Goal: Find specific page/section

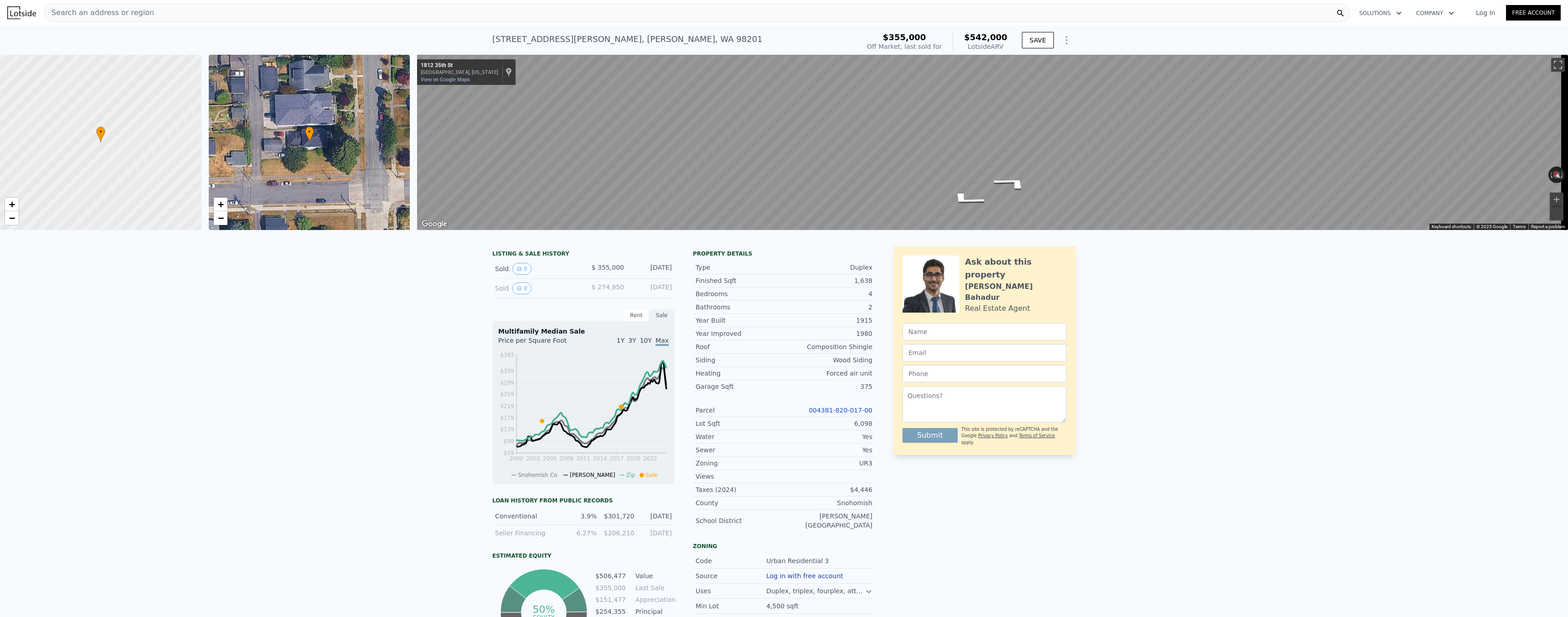
click at [126, 21] on div "Search an address or region" at bounding box center [697, 13] width 1307 height 19
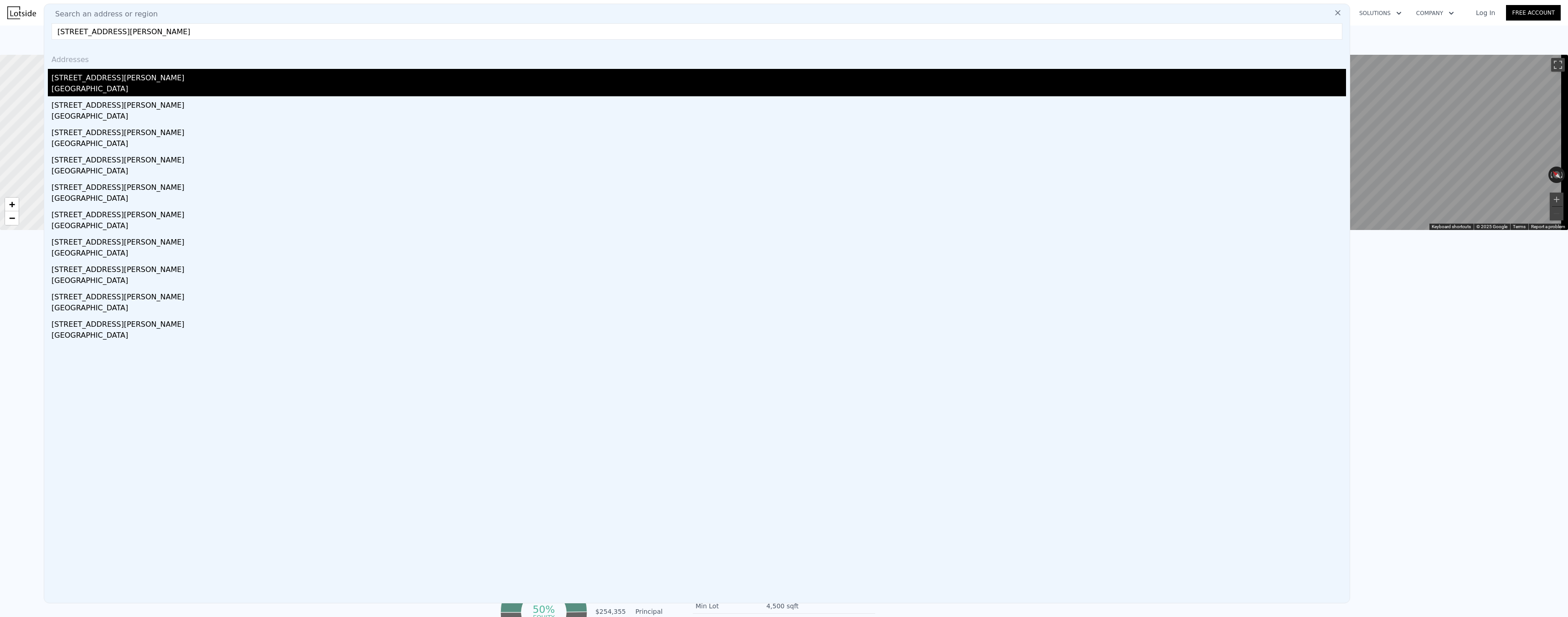
type input "[STREET_ADDRESS][PERSON_NAME]"
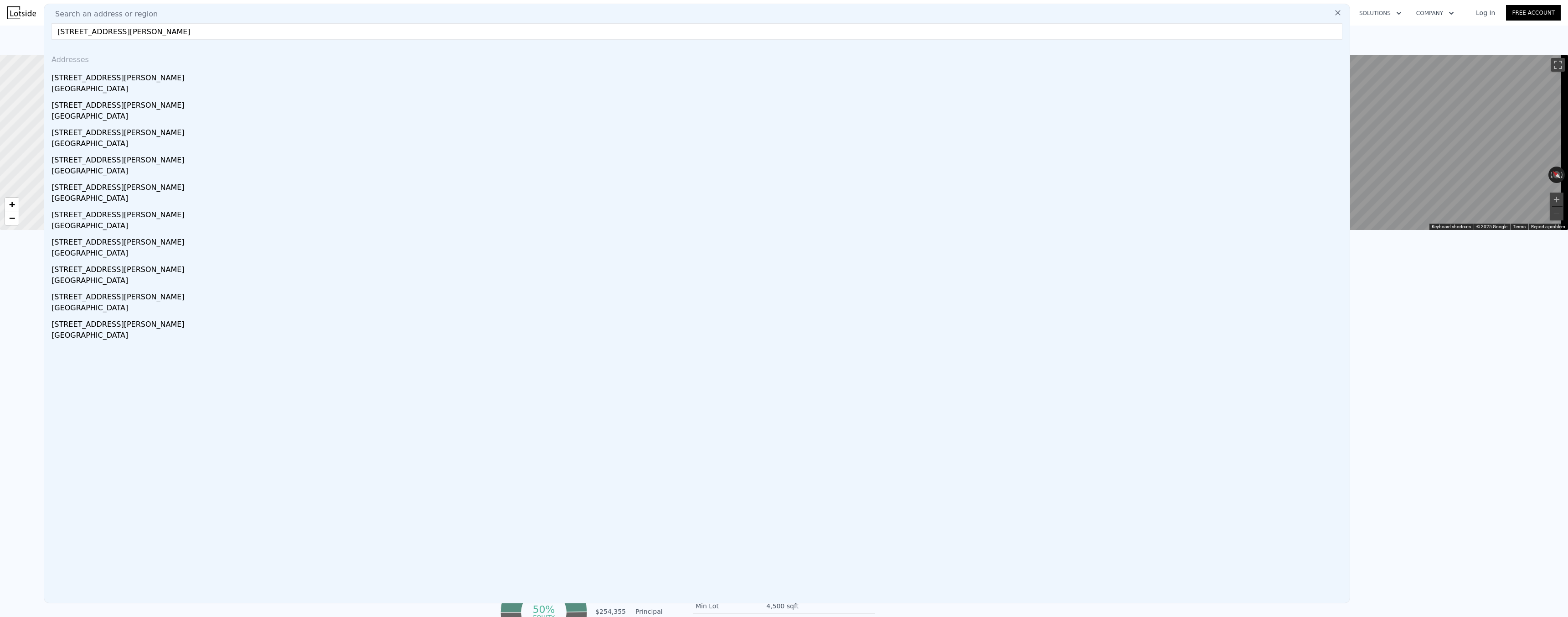
click at [104, 86] on div "[GEOGRAPHIC_DATA]" at bounding box center [699, 89] width 1295 height 13
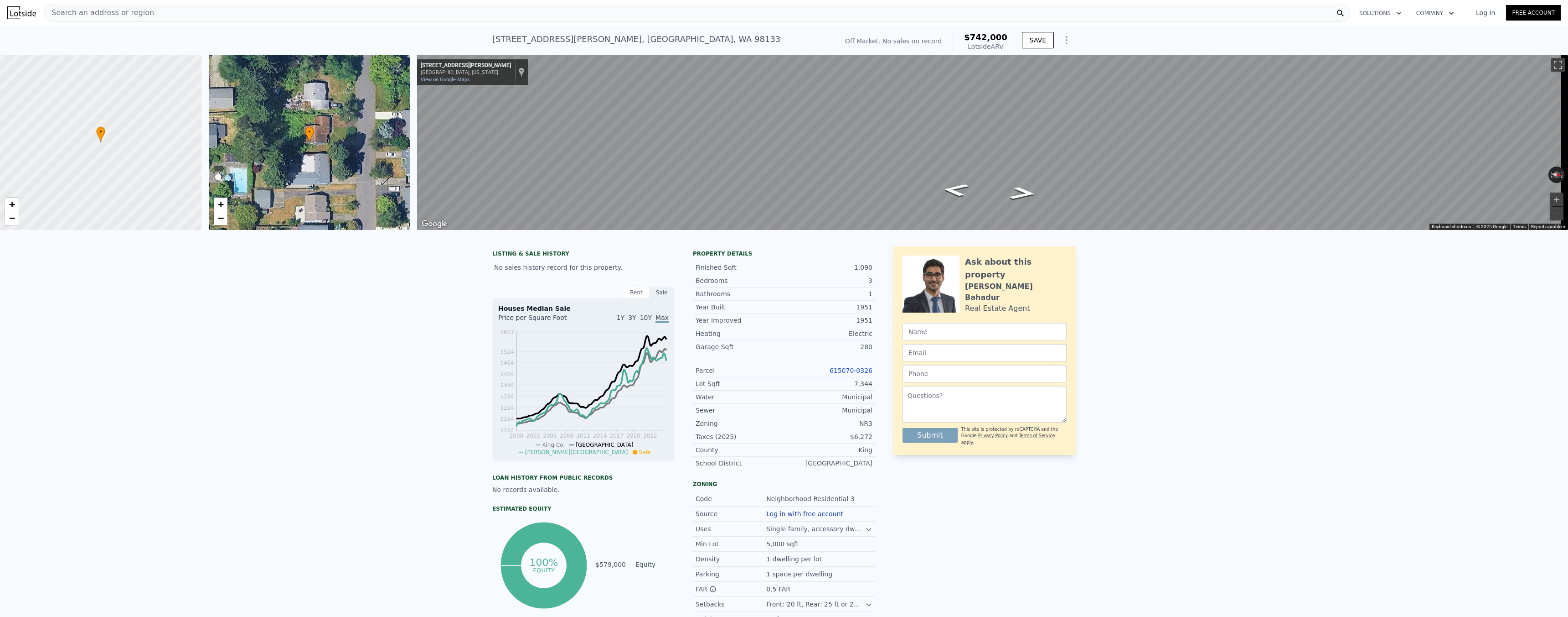
click at [130, 17] on span "Search an address or region" at bounding box center [99, 13] width 110 height 11
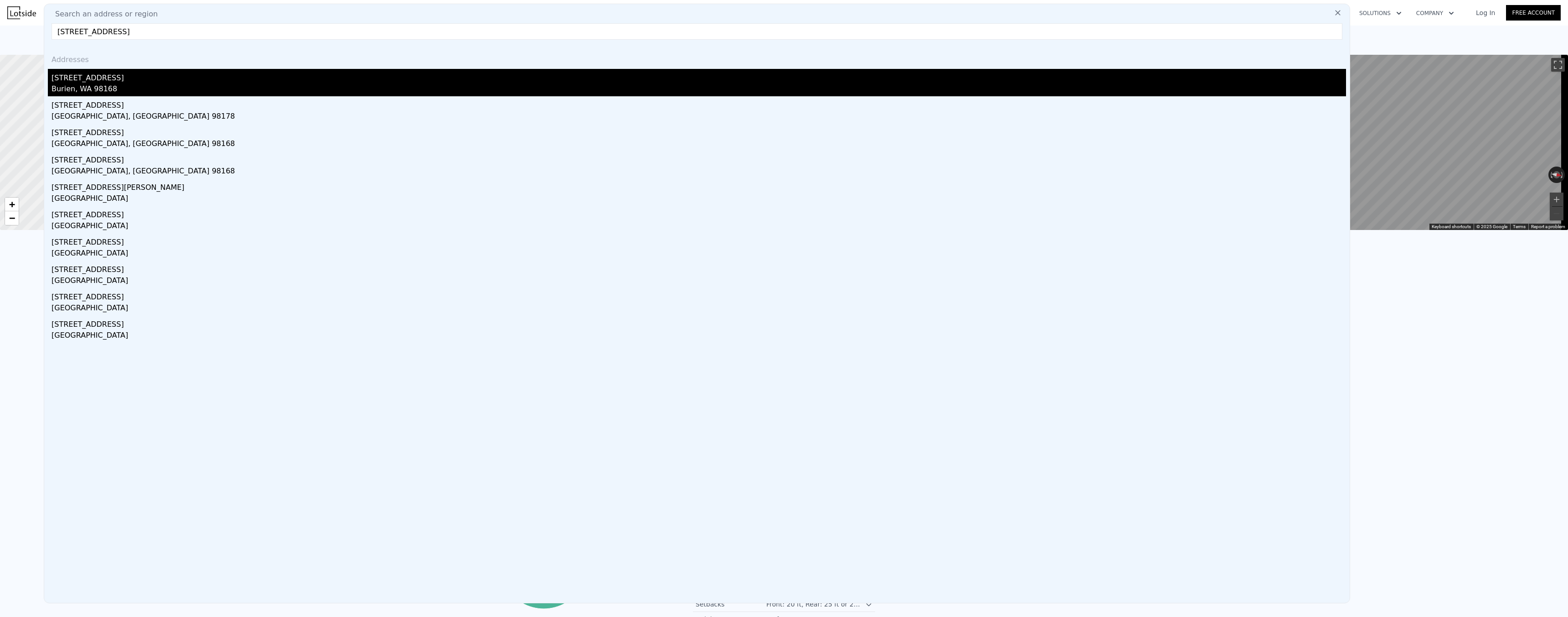
type input "[STREET_ADDRESS]"
click at [110, 83] on div "Burien, WA 98168" at bounding box center [699, 89] width 1295 height 13
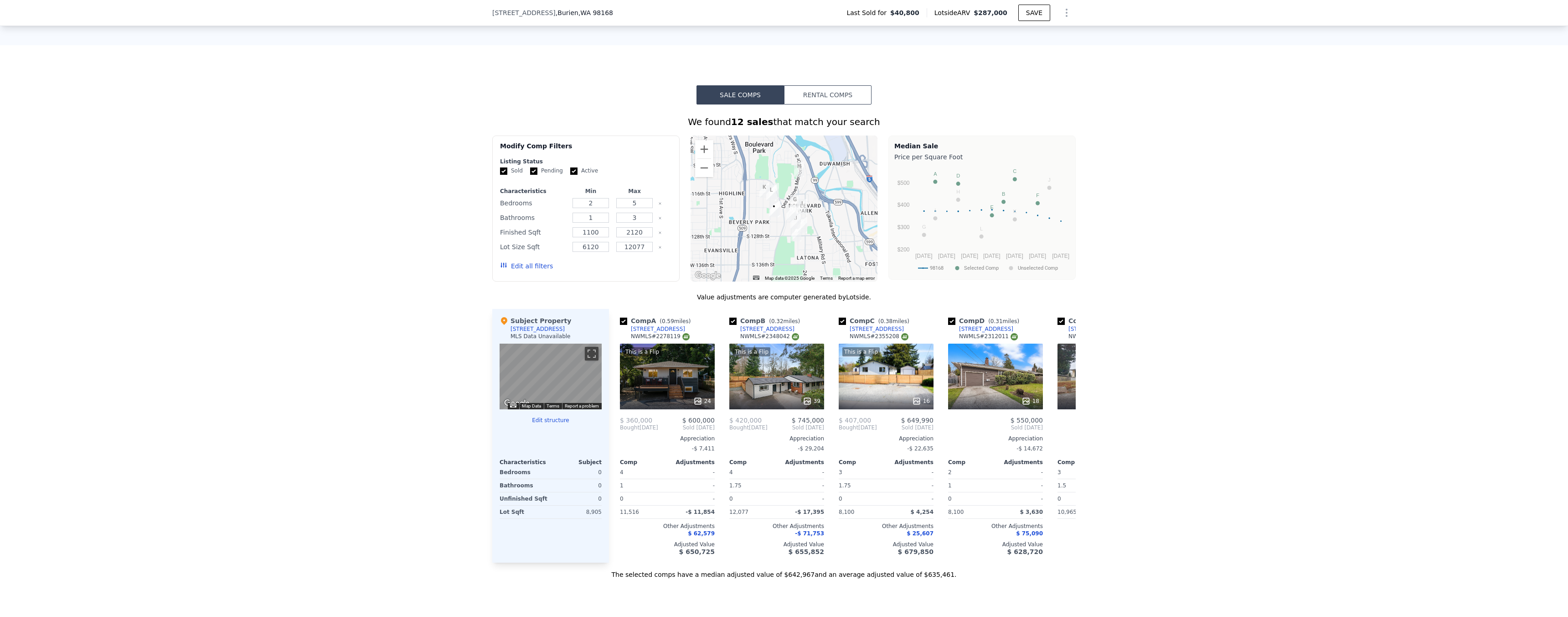
scroll to position [611, 0]
